Goal: Information Seeking & Learning: Learn about a topic

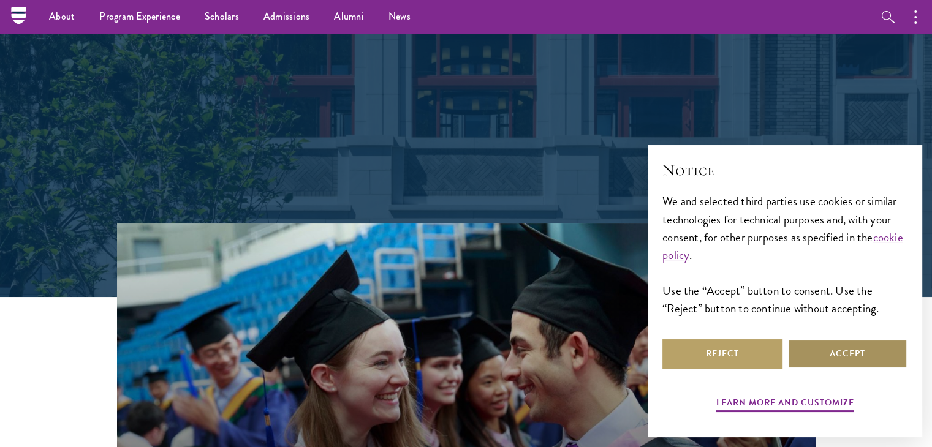
scroll to position [162, 0]
click at [833, 357] on button "Accept" at bounding box center [847, 353] width 120 height 29
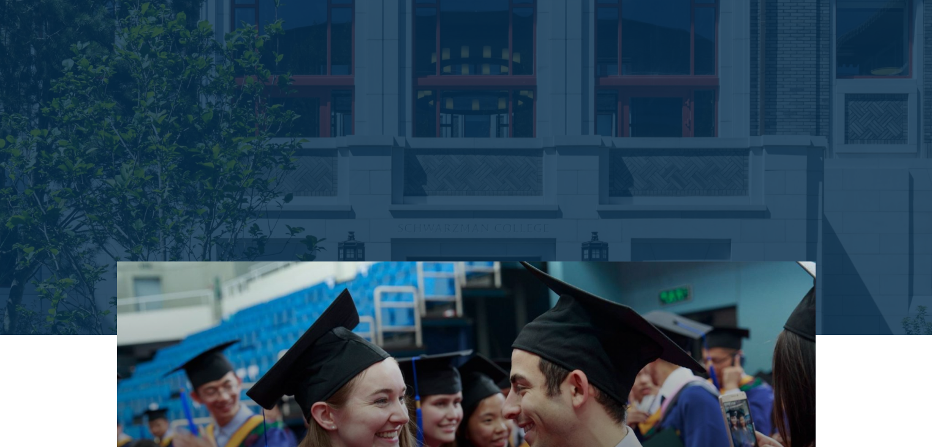
scroll to position [124, 0]
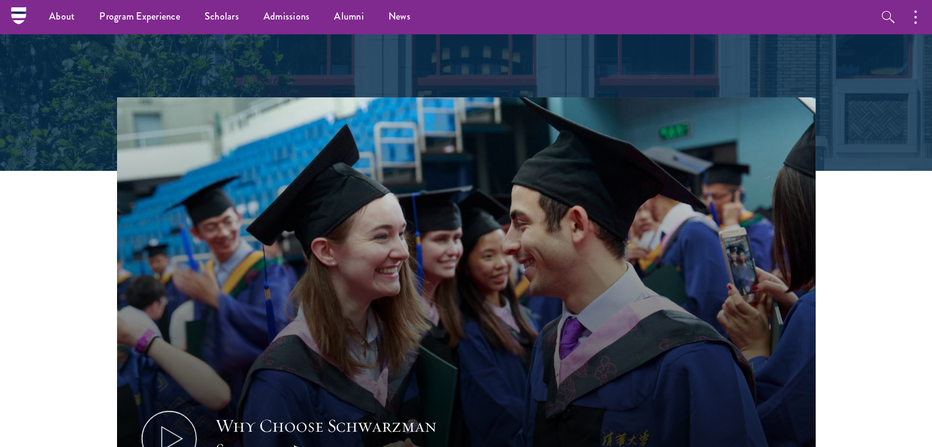
scroll to position [289, 0]
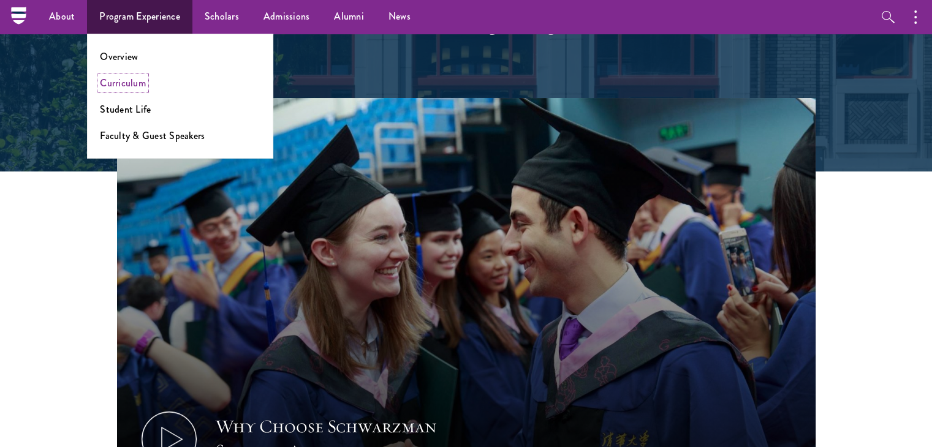
click at [131, 83] on link "Curriculum" at bounding box center [123, 83] width 46 height 14
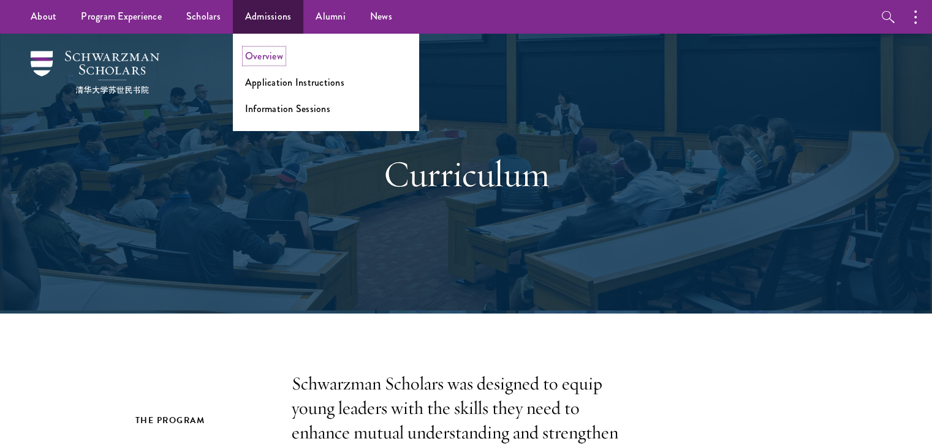
click at [265, 56] on link "Overview" at bounding box center [264, 56] width 38 height 14
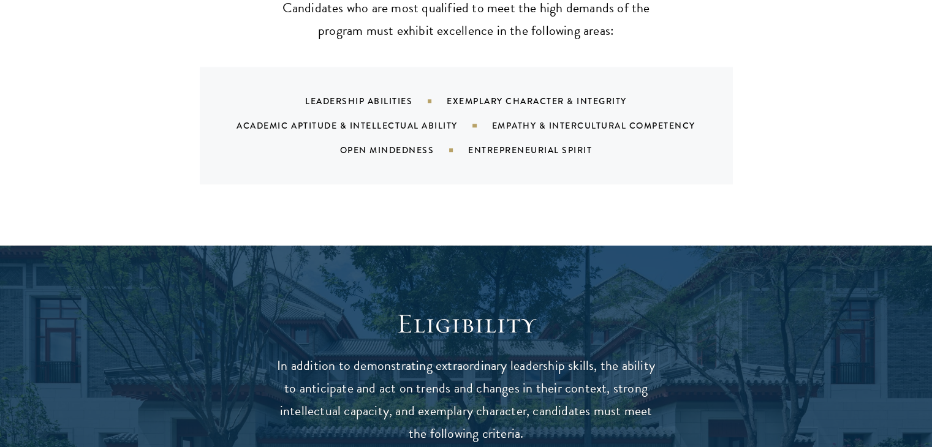
scroll to position [1330, 0]
